Goal: Task Accomplishment & Management: Book appointment/travel/reservation

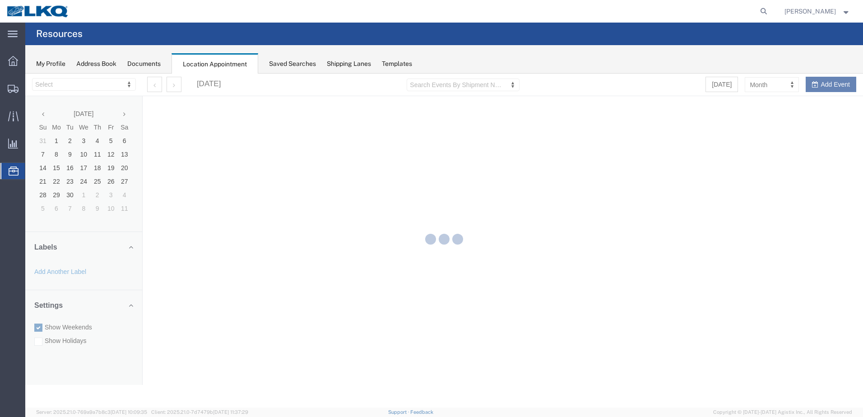
select select "28018"
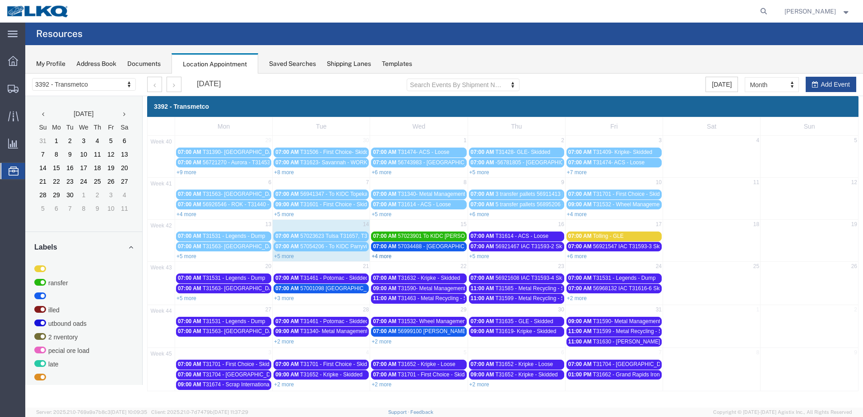
click at [382, 255] on link "+4 more" at bounding box center [381, 256] width 20 height 6
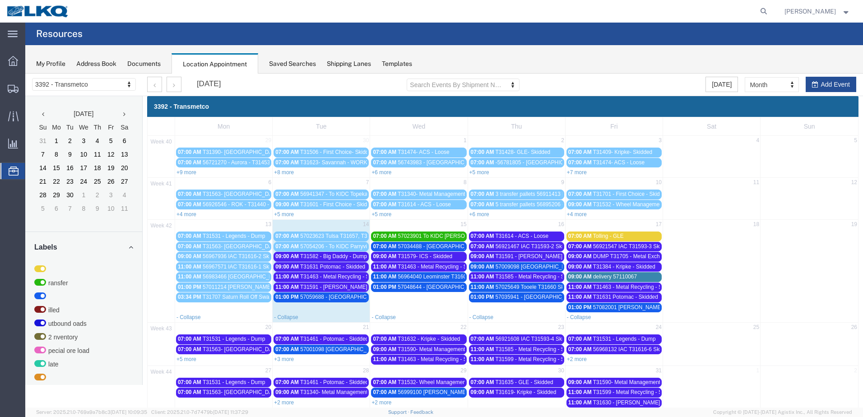
click at [354, 287] on span "T31591 - Pauls / Rochester - Dump" at bounding box center [373, 287] width 147 height 6
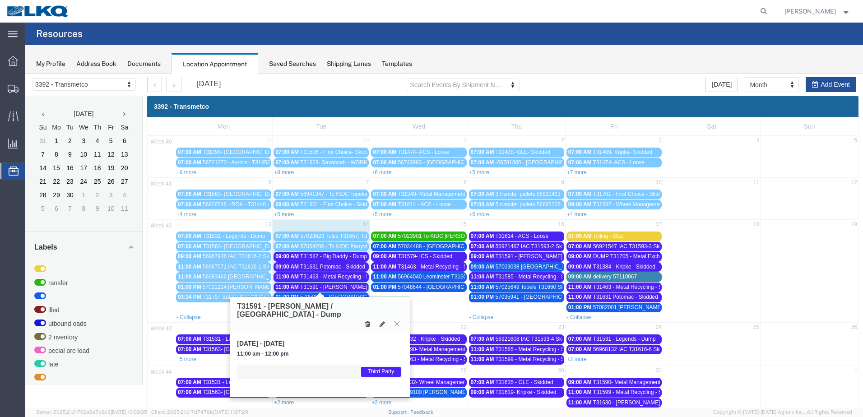
click at [399, 321] on icon at bounding box center [396, 323] width 5 height 5
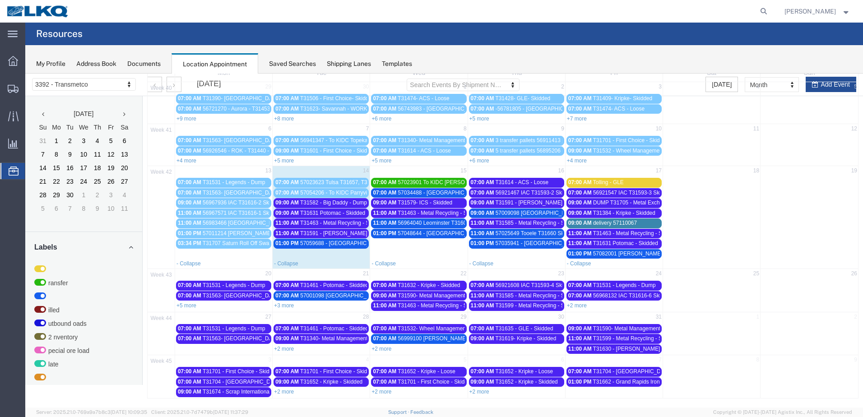
scroll to position [54, 0]
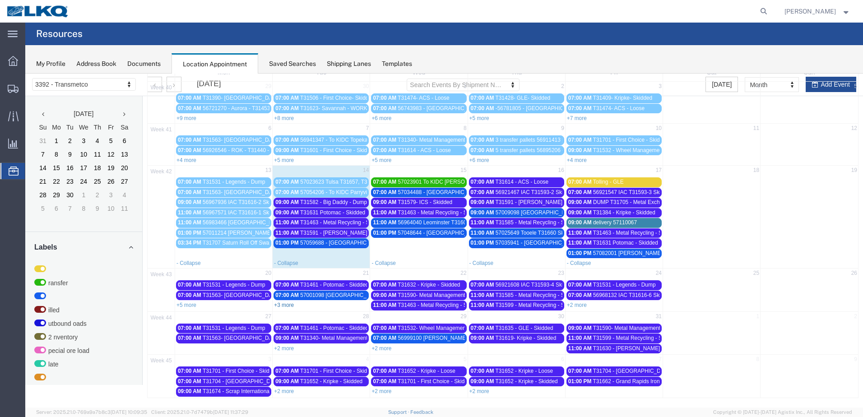
click at [283, 304] on link "+3 more" at bounding box center [284, 305] width 20 height 6
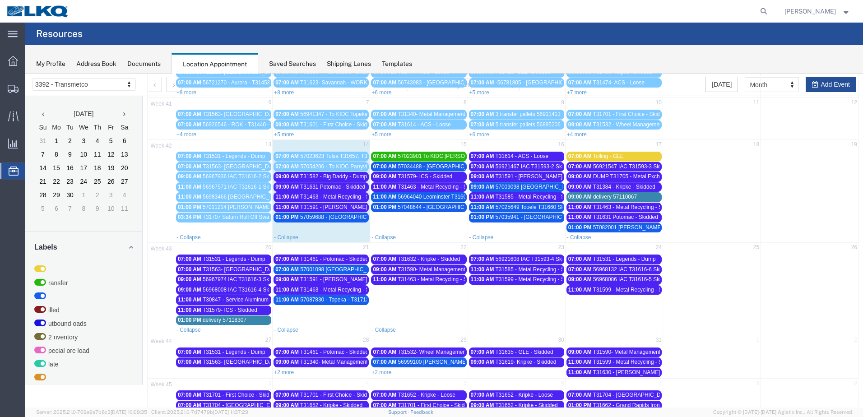
scroll to position [104, 0]
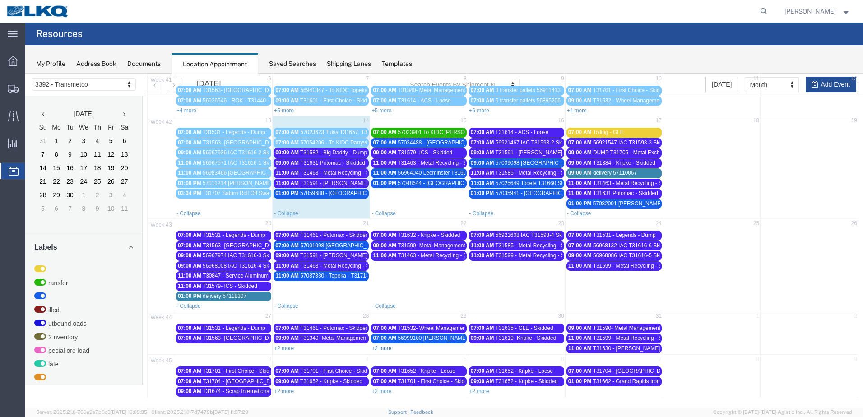
click at [380, 347] on link "+2 more" at bounding box center [381, 348] width 20 height 6
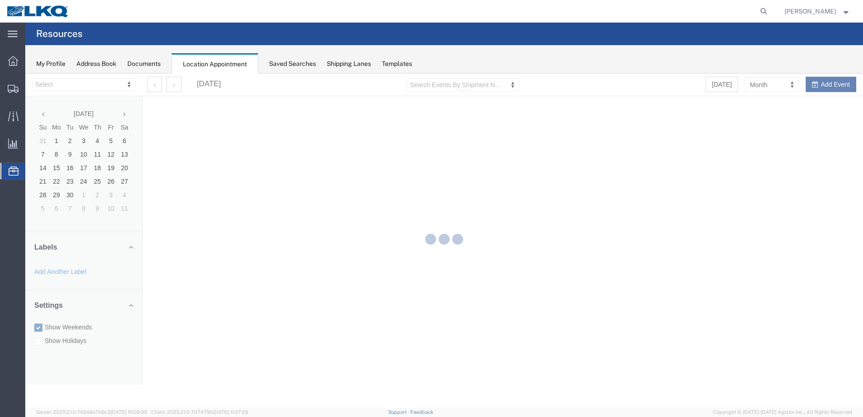
select select "28018"
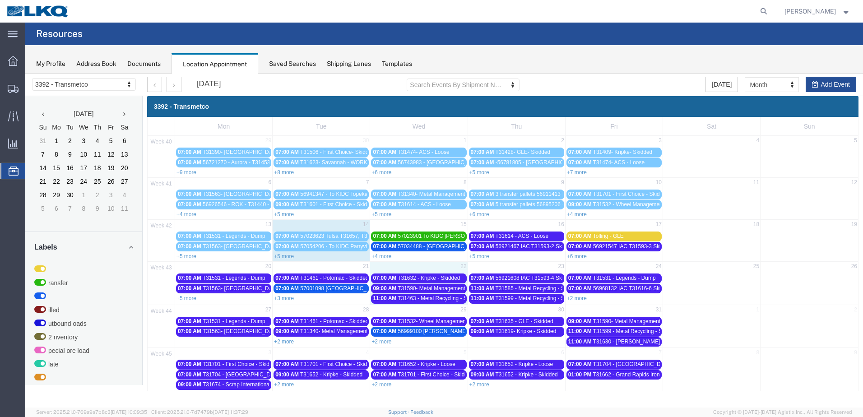
click at [432, 270] on td "22" at bounding box center [418, 267] width 97 height 11
select select "1"
select select
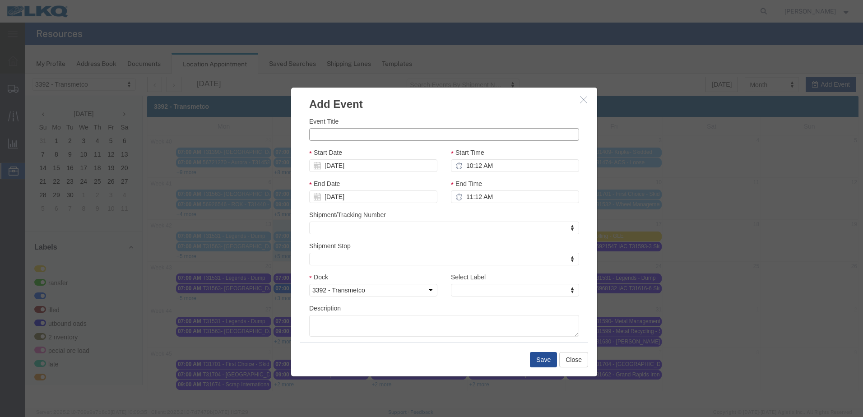
click at [386, 141] on input "Event Title" at bounding box center [444, 134] width 270 height 13
type input "T31642 - Potomac - Skidded"
click at [467, 165] on input "10:12 AM" at bounding box center [515, 165] width 128 height 13
type input "7:12 AM"
type input "8:12 AM"
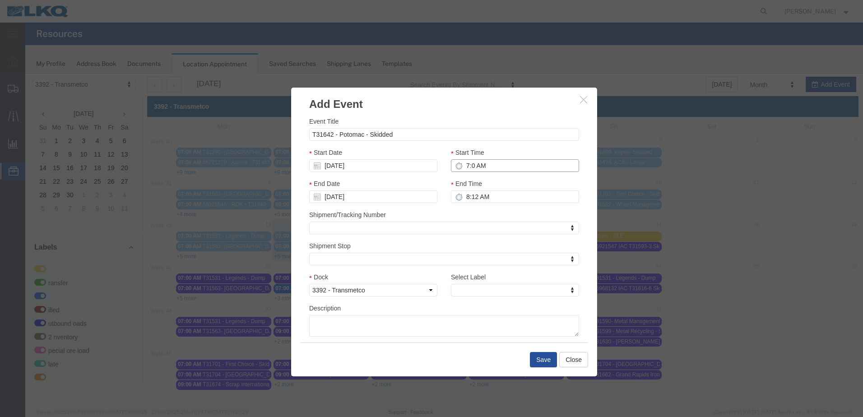
type input "7:00 AM"
type input "8:00 AM"
type input "7:00 AM"
type input "th"
drag, startPoint x: 483, startPoint y: 277, endPoint x: 496, endPoint y: 299, distance: 24.7
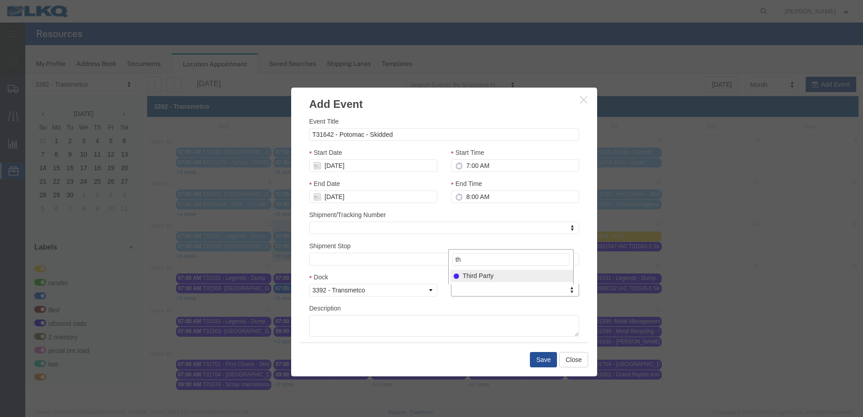
select select "23"
click at [542, 359] on button "Save" at bounding box center [543, 359] width 27 height 15
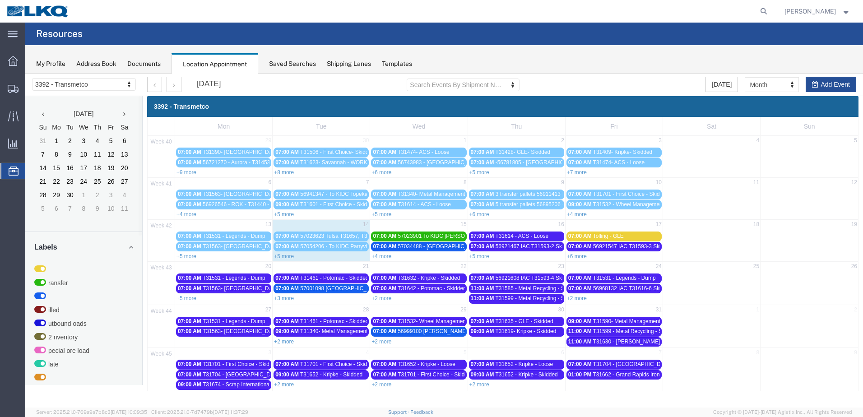
click at [291, 257] on link "+5 more" at bounding box center [284, 256] width 20 height 6
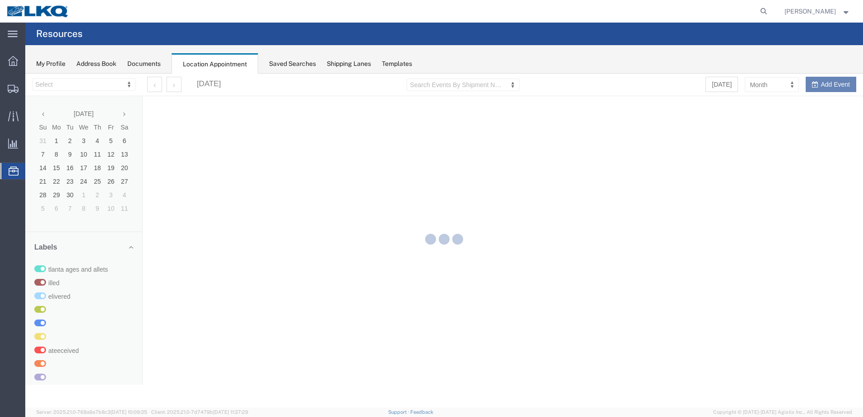
select select "28018"
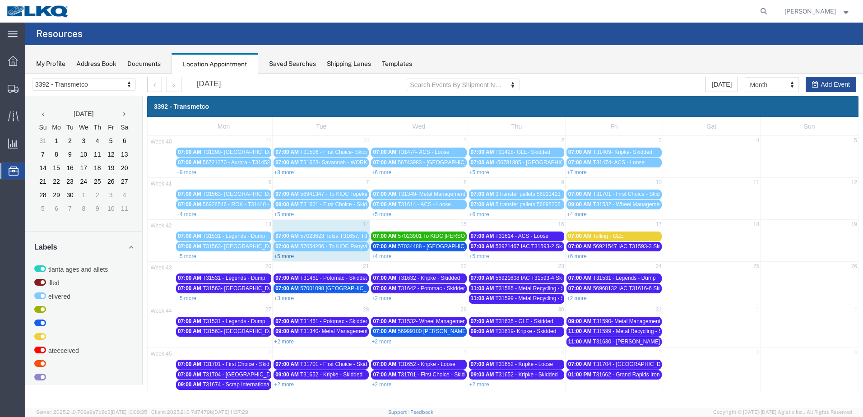
click at [285, 254] on link "+5 more" at bounding box center [284, 256] width 20 height 6
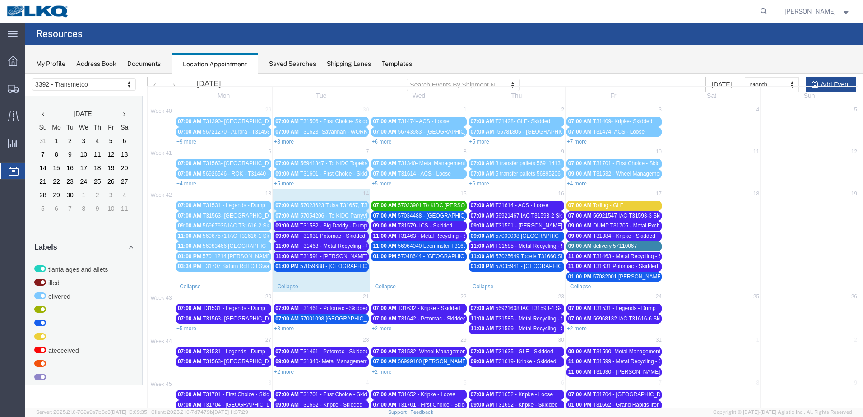
scroll to position [45, 0]
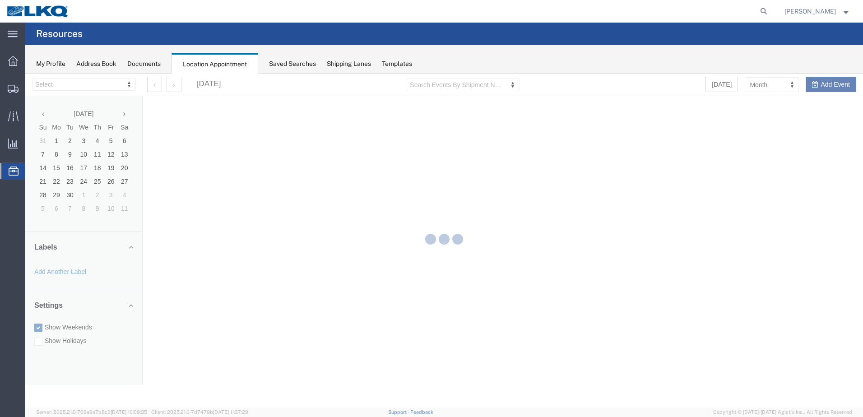
select select "28018"
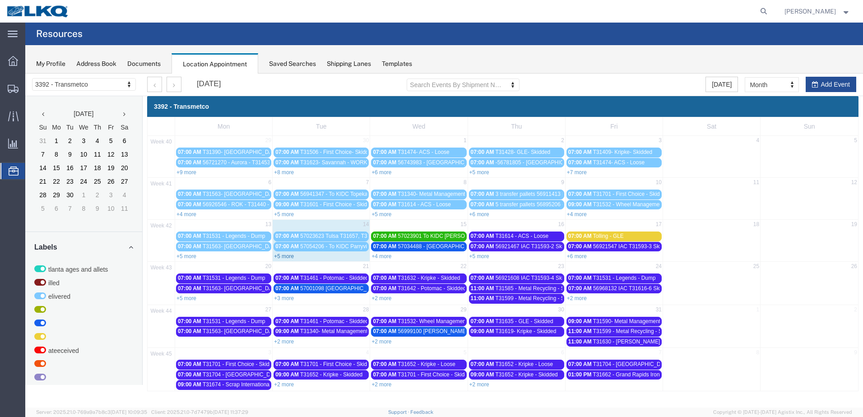
click at [289, 256] on link "+5 more" at bounding box center [284, 256] width 20 height 6
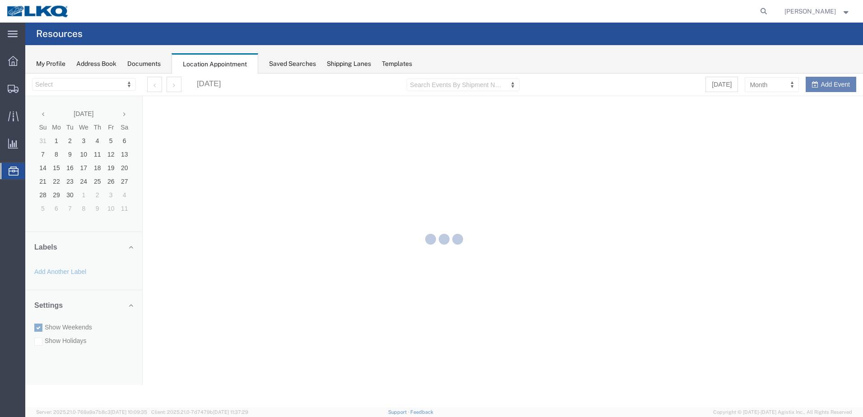
select select "28018"
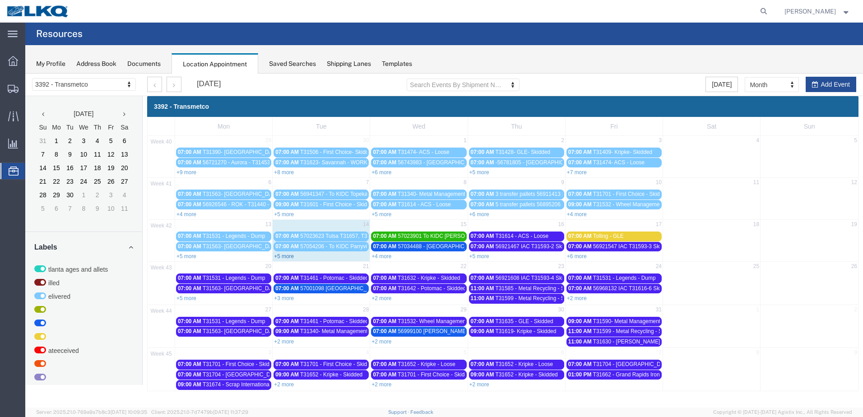
click at [286, 258] on link "+5 more" at bounding box center [284, 256] width 20 height 6
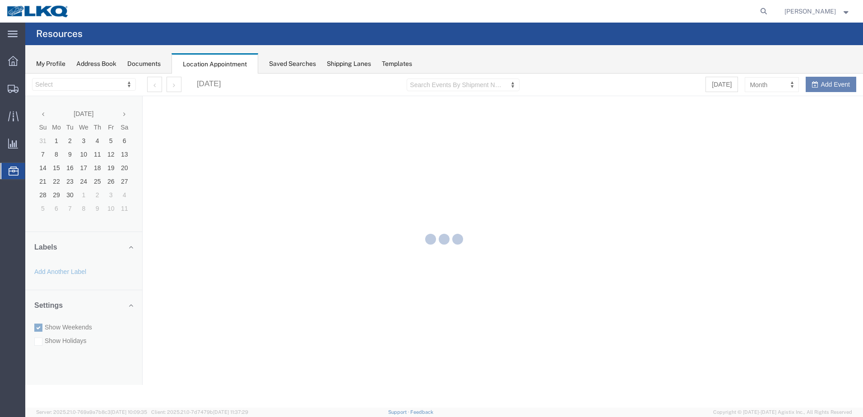
select select "28018"
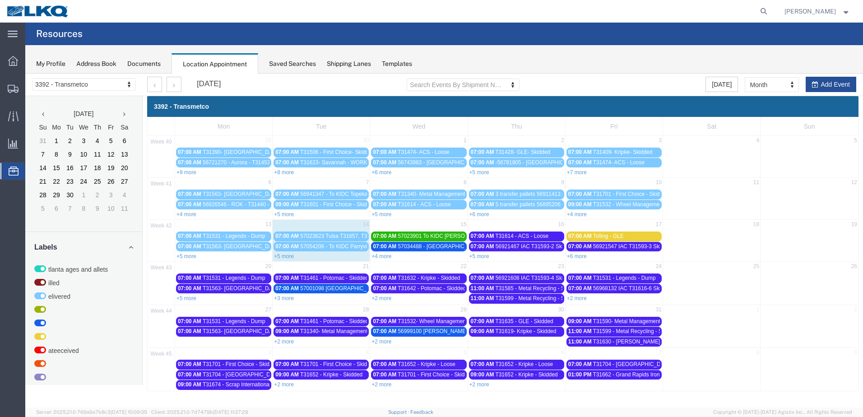
click at [283, 254] on link "+5 more" at bounding box center [284, 256] width 20 height 6
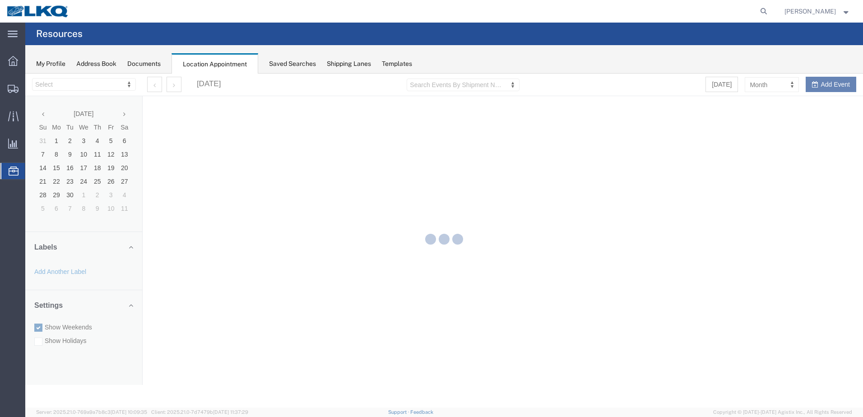
select select "28018"
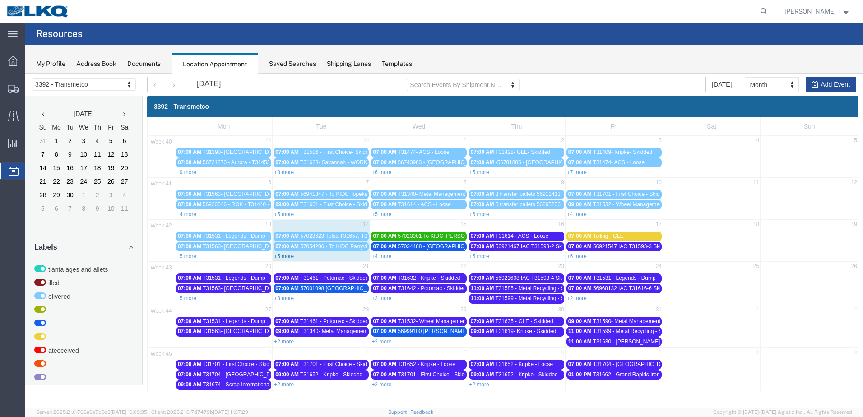
click at [293, 259] on link "+5 more" at bounding box center [284, 256] width 20 height 6
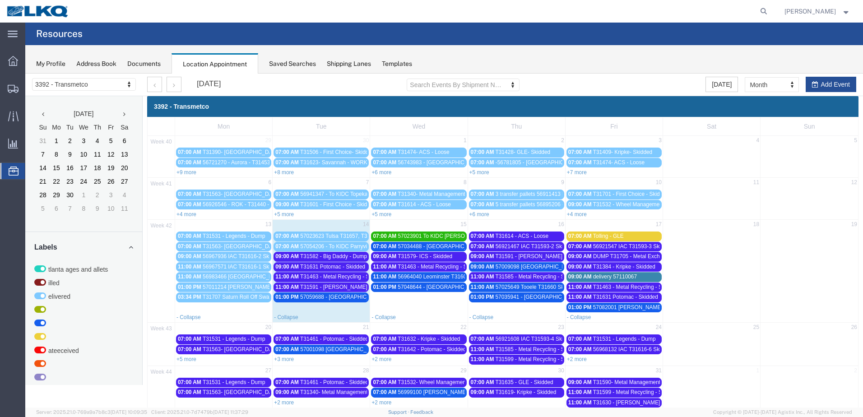
click at [344, 265] on span "T31631 Potomac - Skidded" at bounding box center [332, 266] width 65 height 6
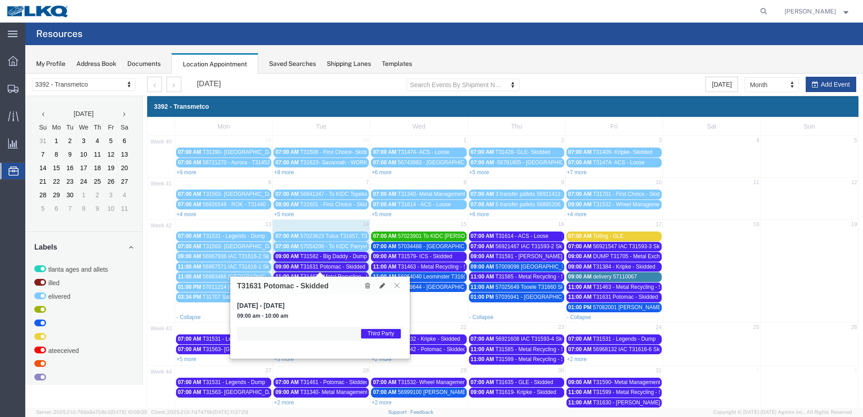
click at [396, 285] on icon at bounding box center [396, 284] width 5 height 5
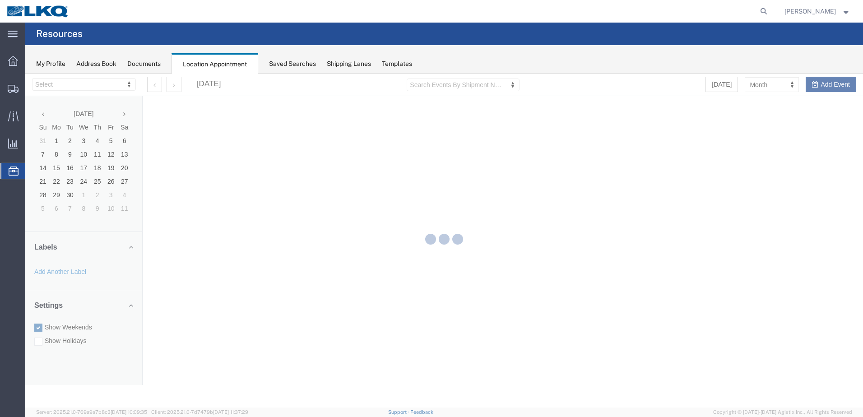
select select "28018"
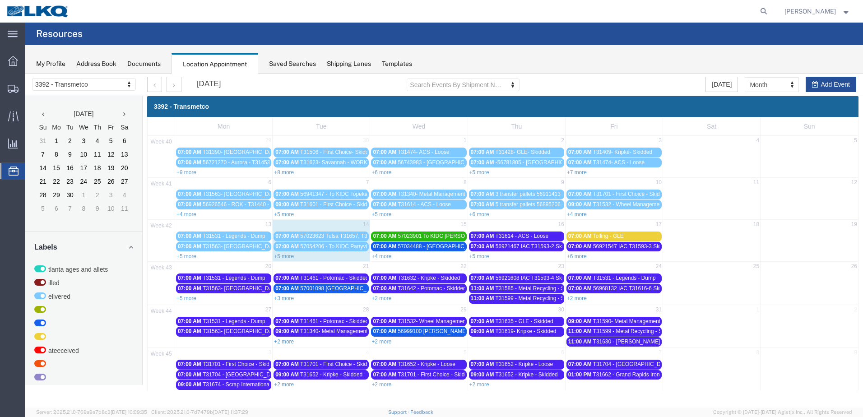
click at [293, 256] on link "+5 more" at bounding box center [284, 256] width 20 height 6
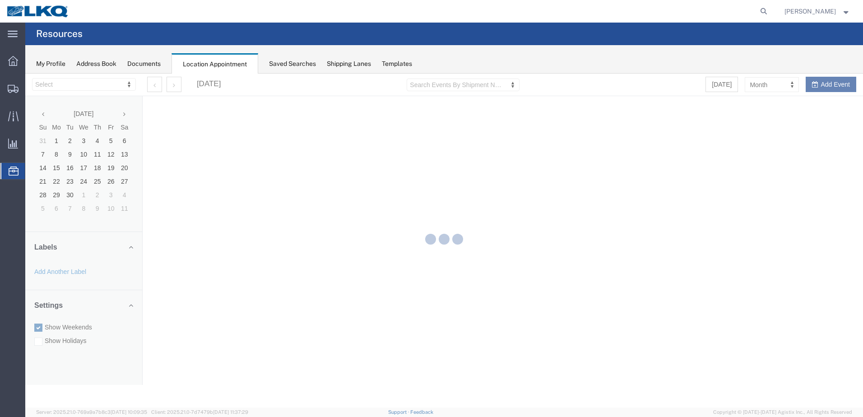
select select "28018"
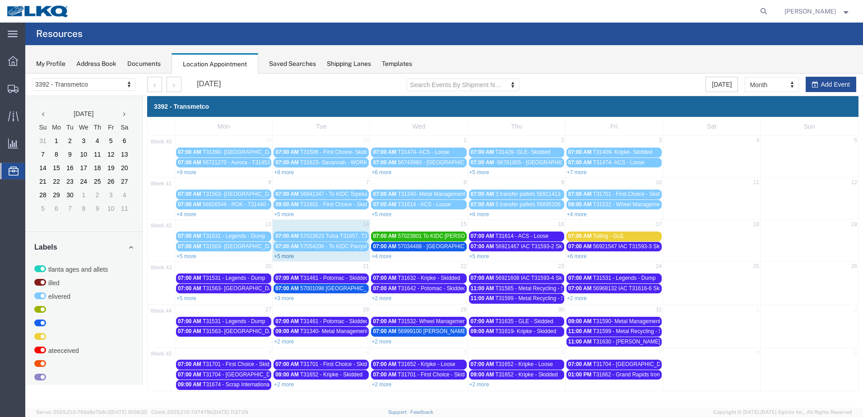
click at [286, 256] on link "+5 more" at bounding box center [284, 256] width 20 height 6
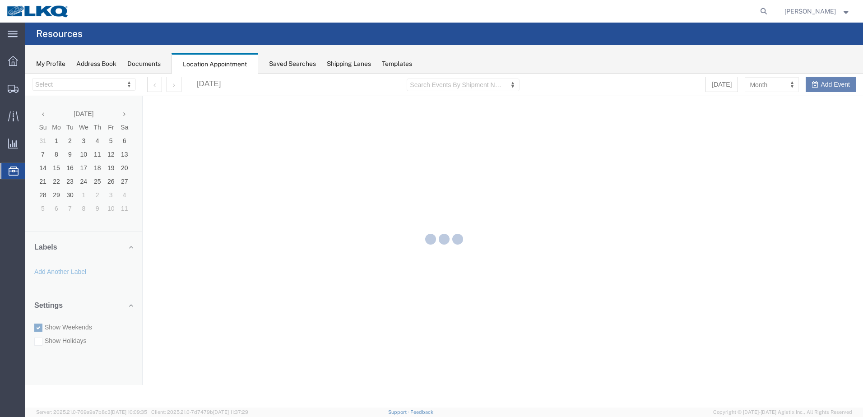
select select "28018"
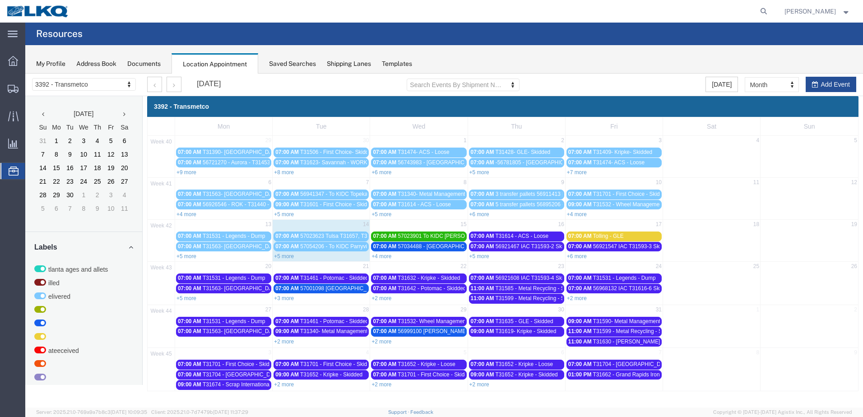
click at [281, 256] on link "+5 more" at bounding box center [284, 256] width 20 height 6
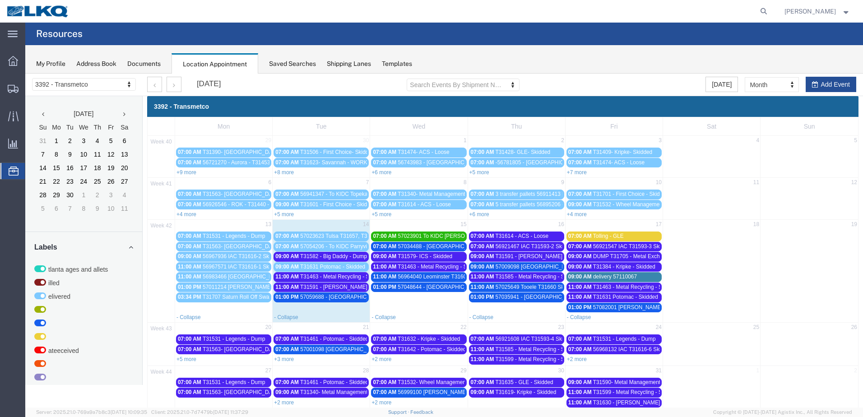
click at [382, 360] on link "+2 more" at bounding box center [381, 359] width 20 height 6
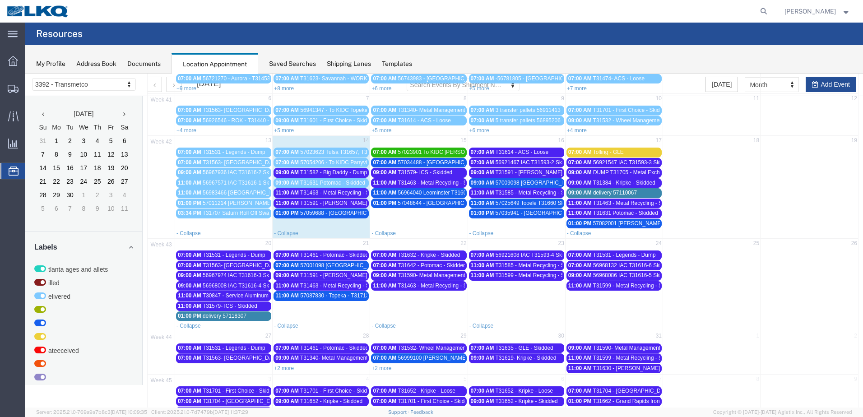
scroll to position [104, 0]
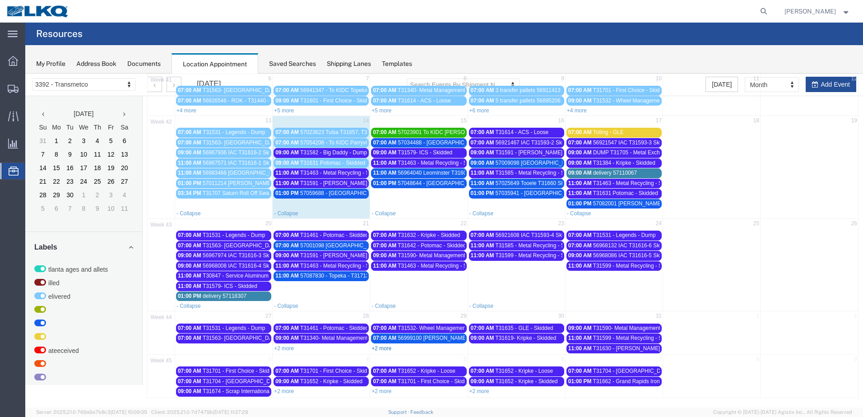
click at [379, 349] on link "+2 more" at bounding box center [381, 348] width 20 height 6
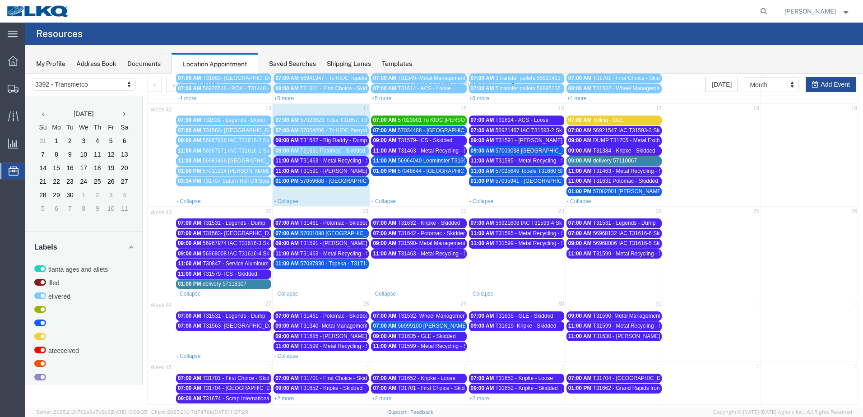
scroll to position [123, 0]
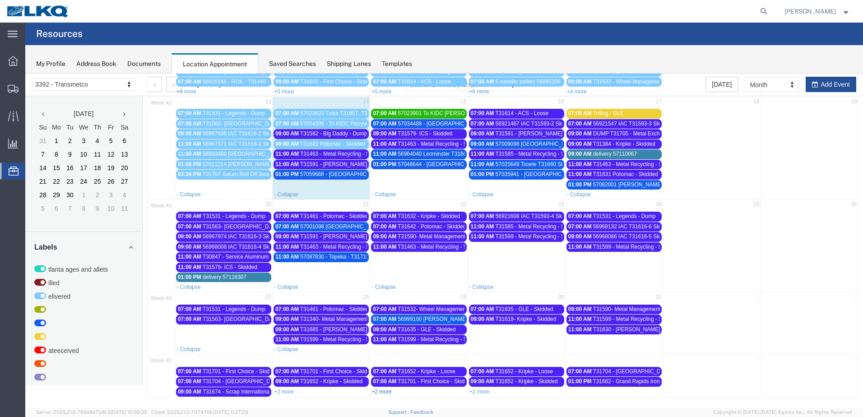
click at [388, 393] on link "+2 more" at bounding box center [381, 391] width 20 height 6
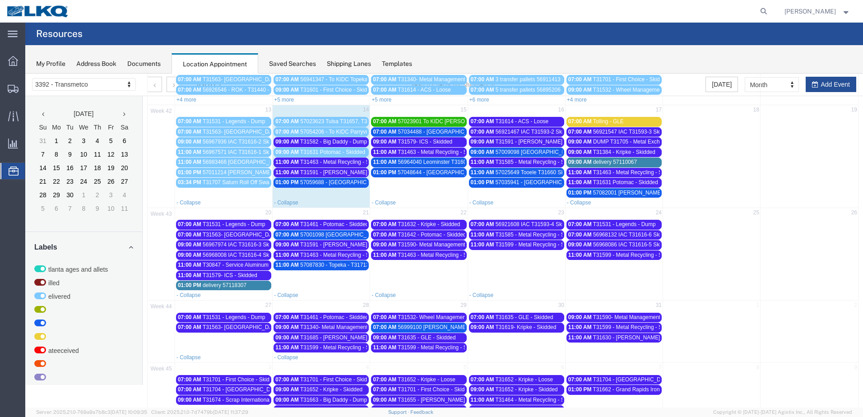
scroll to position [0, 0]
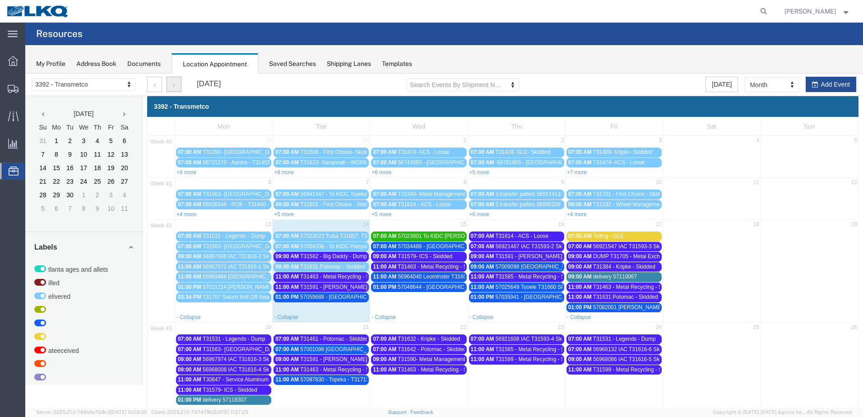
click at [169, 85] on button "button" at bounding box center [173, 84] width 15 height 15
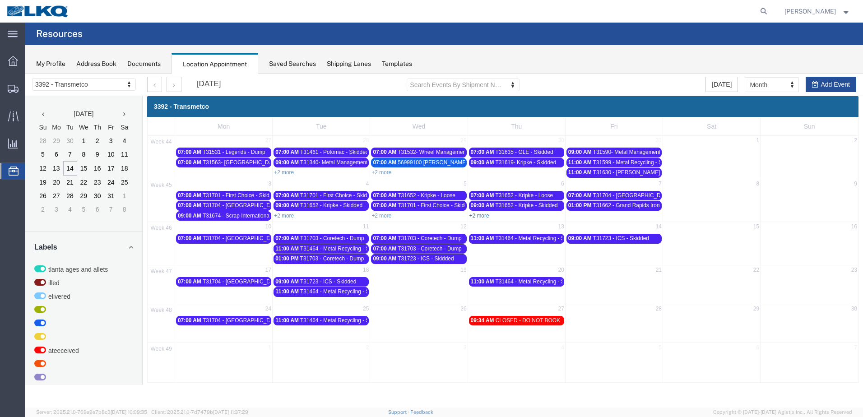
click at [486, 215] on link "+2 more" at bounding box center [479, 215] width 20 height 6
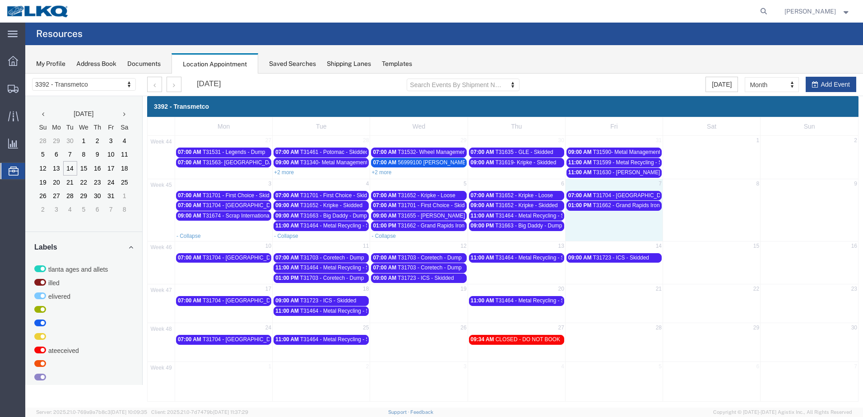
click at [606, 221] on td "01:00 PM T31662 - Grand Rapids Iron & Metal - Dump" at bounding box center [613, 215] width 97 height 30
select select "1"
select select
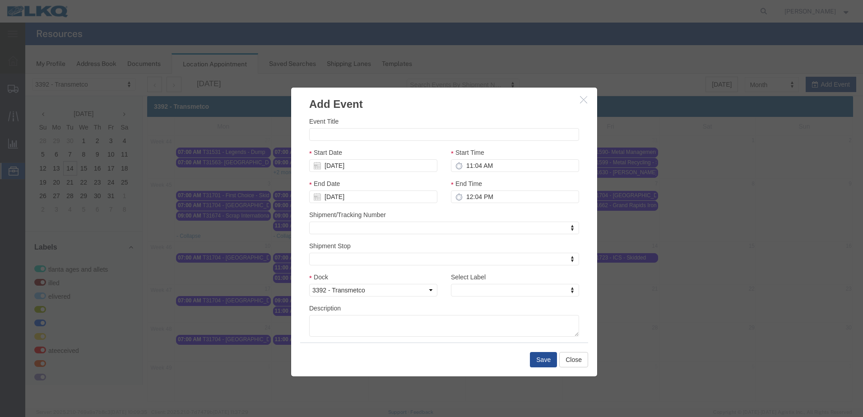
click at [582, 97] on icon "button" at bounding box center [583, 100] width 7 height 8
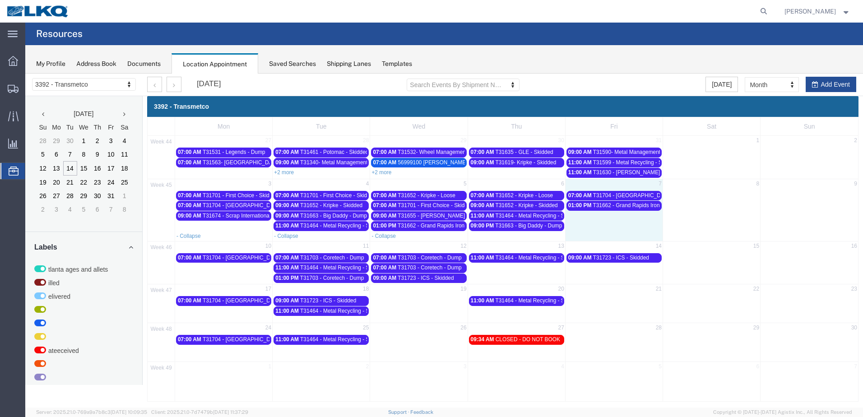
click at [612, 217] on td "01:00 PM T31662 - Grand Rapids Iron & Metal - Dump" at bounding box center [613, 215] width 97 height 30
select select "1"
select select
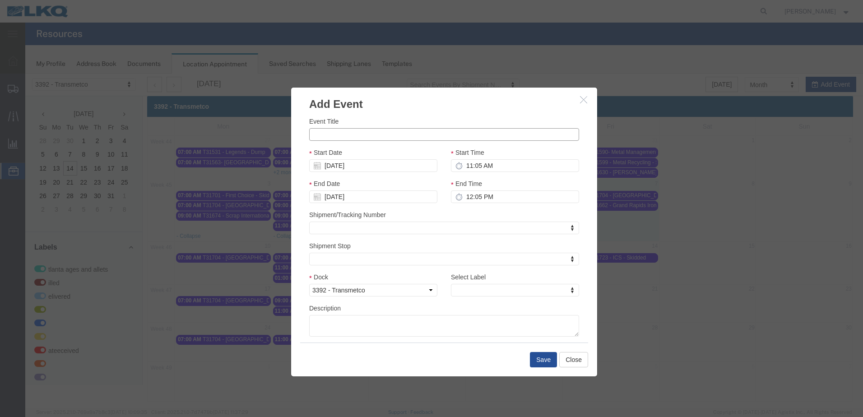
click at [390, 131] on input "Event Title" at bounding box center [444, 134] width 270 height 13
type input "T31727 - [PERSON_NAME] - Skidded"
click at [463, 164] on input "11:05 AM" at bounding box center [515, 165] width 128 height 13
type input "9:05 AM"
type input "10:05 AM"
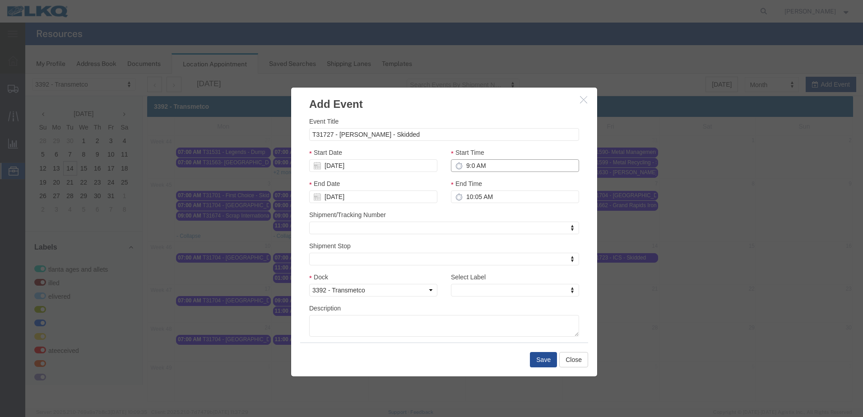
type input "9:00 AM"
type input "10:00 AM"
type input "9:00 AM"
type input "t"
type input "th"
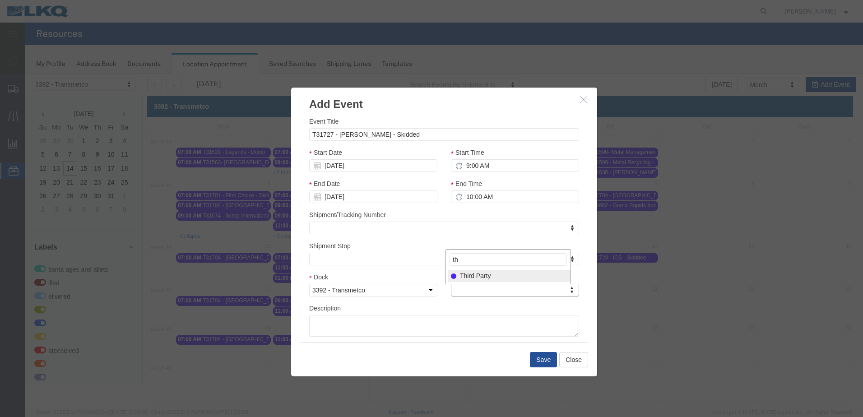
select select "23"
click at [545, 363] on button "Save" at bounding box center [543, 359] width 27 height 15
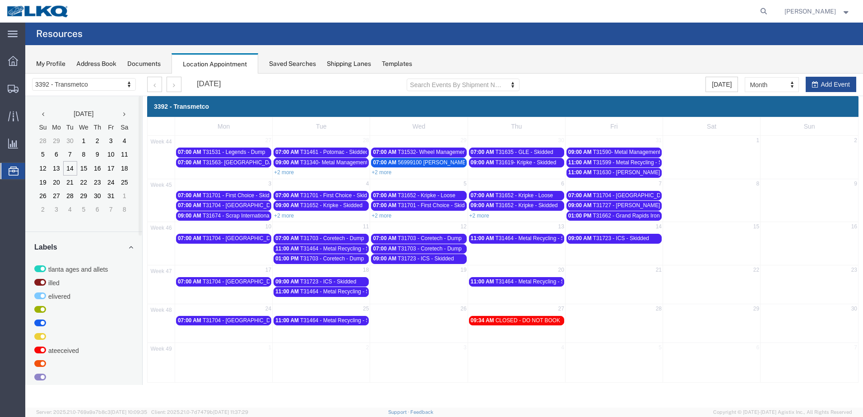
click at [534, 249] on td "11:00 AM T31464 - Metal Recycling - Skidded" at bounding box center [515, 248] width 97 height 31
select select "1"
select select
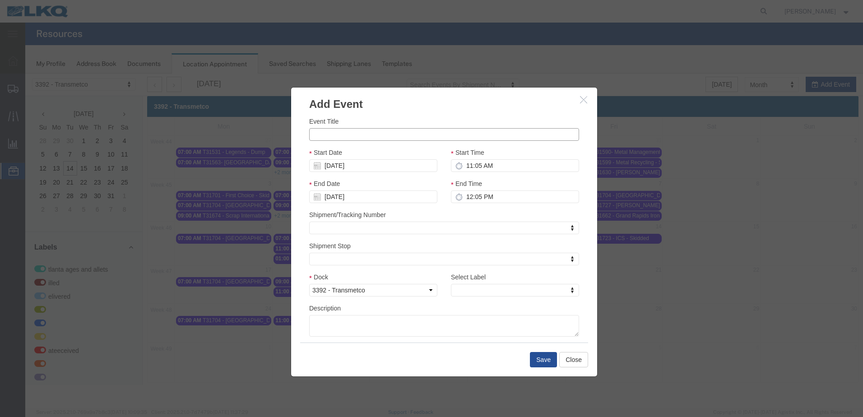
click at [416, 135] on input "Event Title" at bounding box center [444, 134] width 270 height 13
paste input "T31727 - [PERSON_NAME] - Skidded"
type input "T31727 - [PERSON_NAME] - Skidded"
click at [471, 168] on input "11:05 AM" at bounding box center [515, 165] width 128 height 13
type input "9:05 AM"
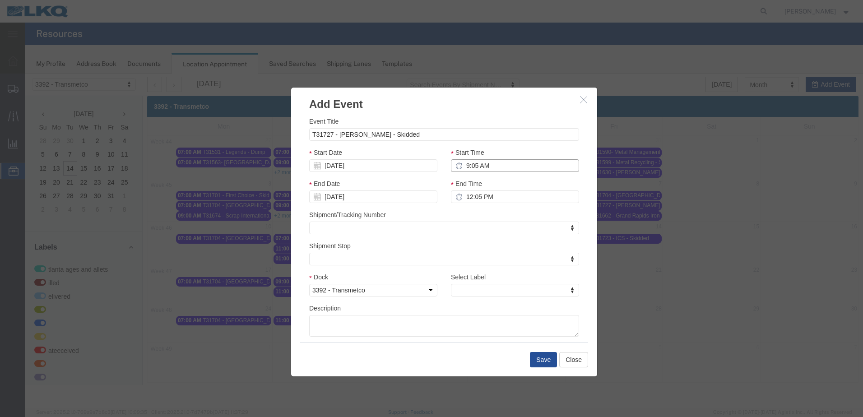
type input "10:05 AM"
type input "9:00 AM"
type input "10:00 AM"
type input "th"
drag, startPoint x: 483, startPoint y: 272, endPoint x: 505, endPoint y: 294, distance: 30.6
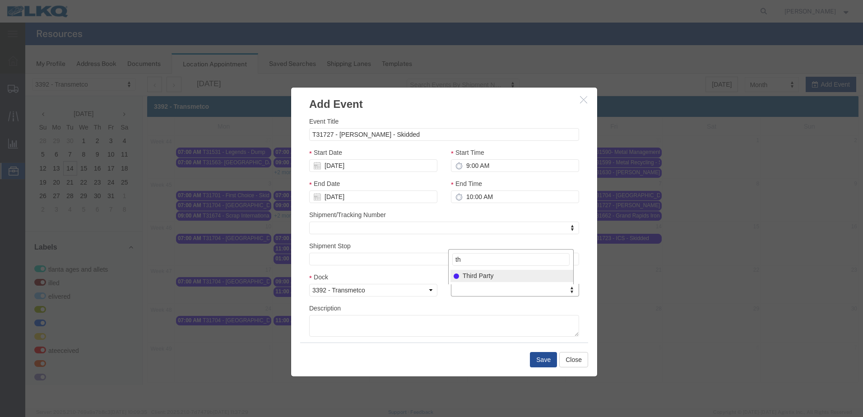
select select "23"
click at [543, 360] on button "Save" at bounding box center [543, 359] width 27 height 15
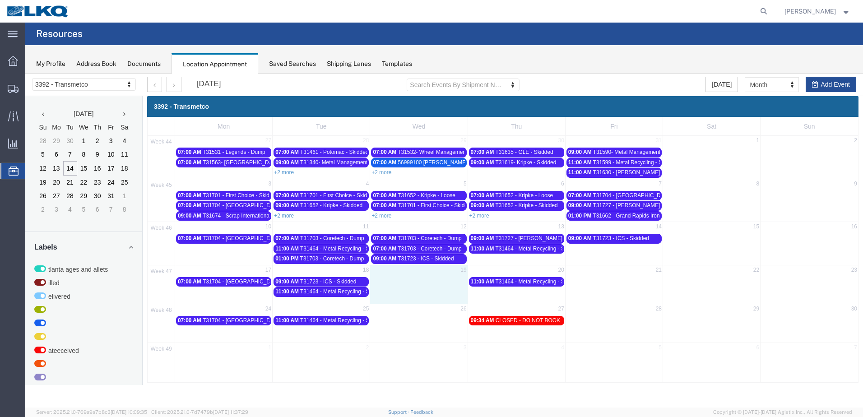
click at [407, 277] on td at bounding box center [418, 286] width 97 height 21
select select "1"
select select
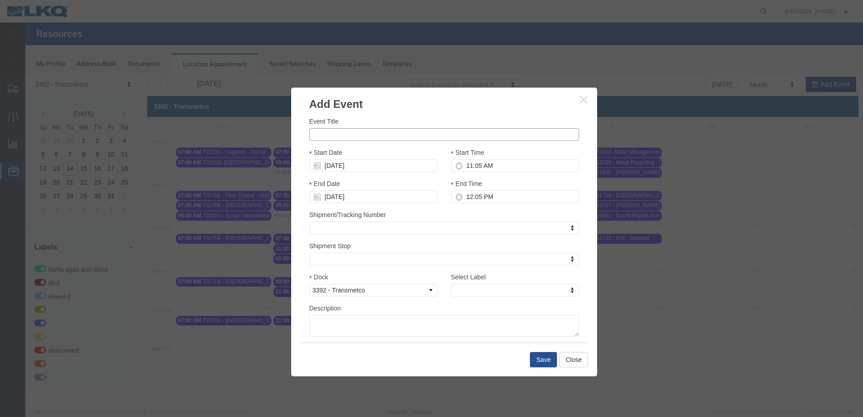
click at [367, 138] on input "Event Title" at bounding box center [444, 134] width 270 height 13
paste input "T31727 - [PERSON_NAME] - Skidded"
type input "T31727 - [PERSON_NAME] - Skidded"
click at [498, 110] on h3 "Add Event" at bounding box center [444, 100] width 306 height 24
click at [467, 166] on input "11:05 AM" at bounding box center [515, 165] width 128 height 13
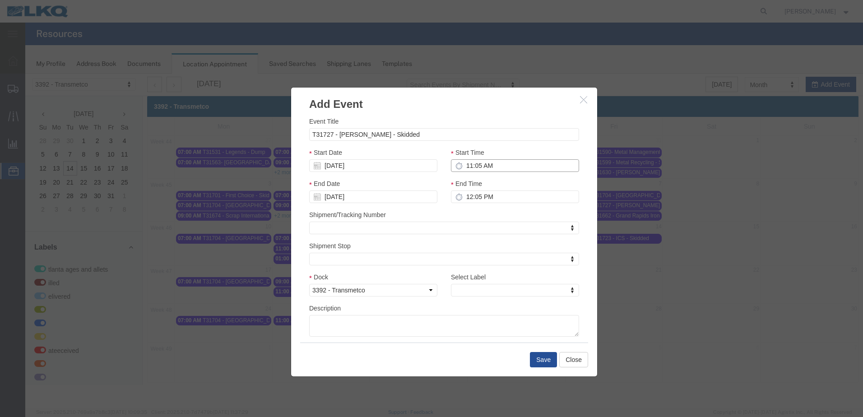
type input "9:05 AM"
type input "10:05 AM"
type input "9:00 AM"
type input "10:00 AM"
type input "9:00 AM"
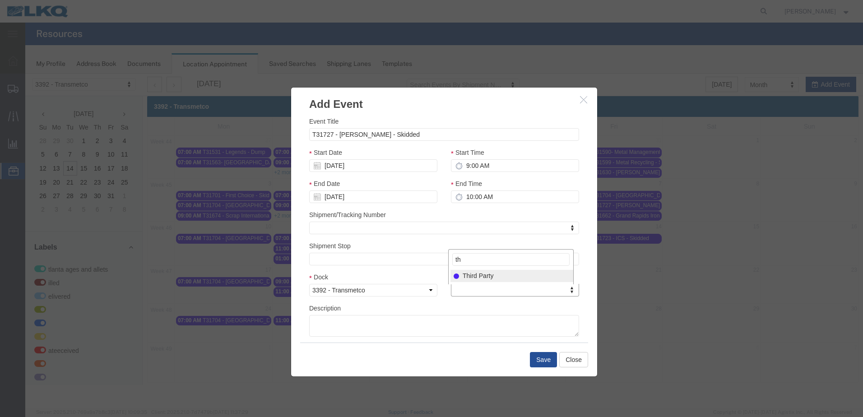
type input "th"
select select "23"
click at [546, 361] on button "Save" at bounding box center [543, 359] width 27 height 15
